Goal: Task Accomplishment & Management: Manage account settings

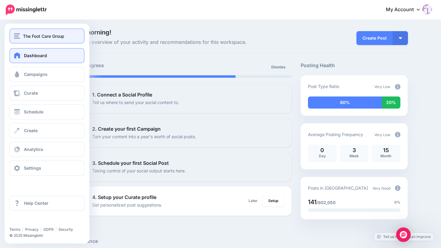
click at [42, 35] on span "The Foot Care Group" at bounding box center [43, 36] width 41 height 7
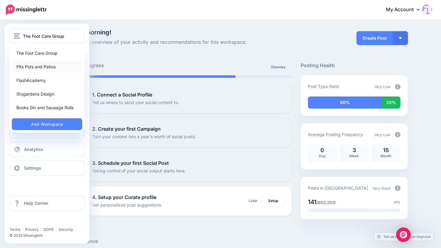
click at [41, 67] on link "Pits Pots and Patios" at bounding box center [47, 67] width 70 height 12
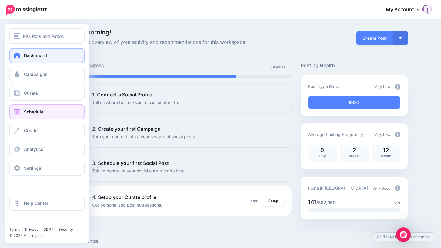
click at [38, 113] on span "Schedule" at bounding box center [33, 111] width 19 height 5
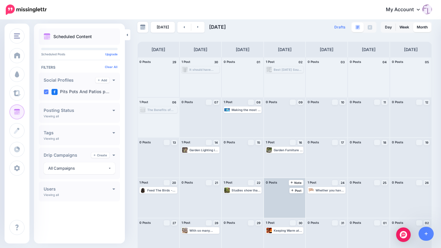
scroll to position [18, 0]
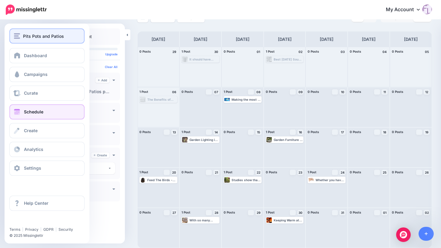
click at [18, 37] on img "button" at bounding box center [17, 35] width 6 height 5
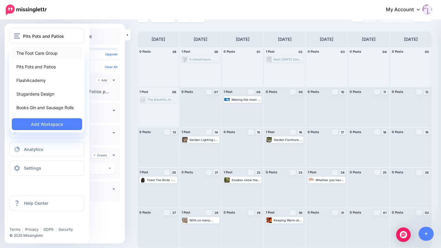
click at [28, 53] on link "The Foot Care Group" at bounding box center [47, 53] width 70 height 12
